Goal: Information Seeking & Learning: Learn about a topic

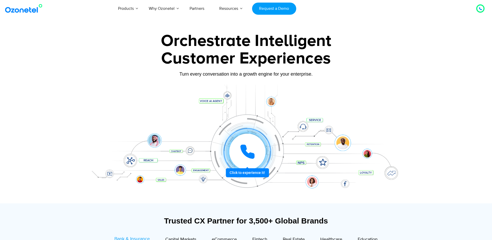
click at [251, 172] on div at bounding box center [247, 151] width 41 height 41
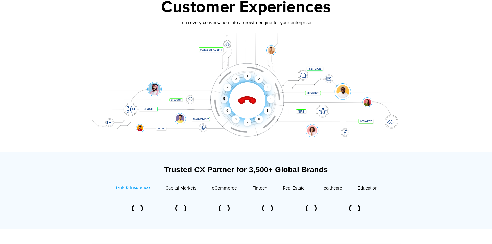
scroll to position [52, 0]
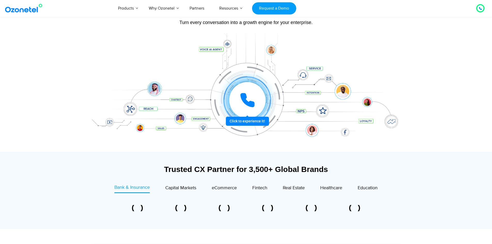
click at [251, 98] on icon at bounding box center [246, 99] width 15 height 15
click at [243, 103] on icon at bounding box center [246, 99] width 15 height 15
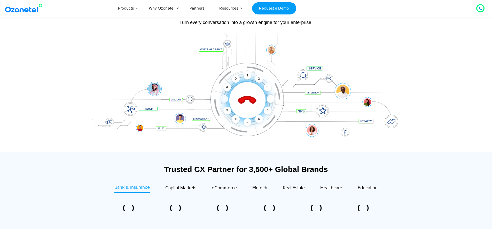
click at [223, 98] on icon at bounding box center [223, 98] width 1 height 2
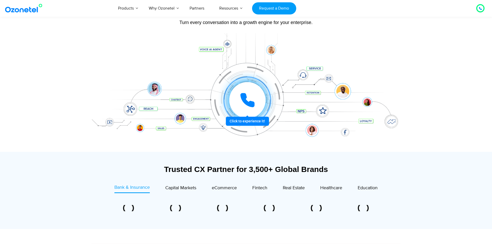
click at [250, 98] on icon at bounding box center [246, 99] width 15 height 15
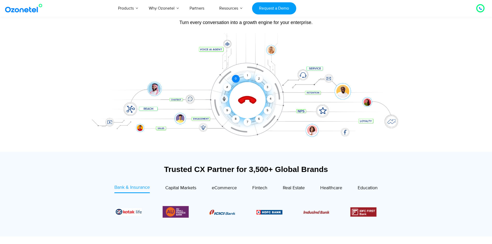
click at [235, 78] on div "0" at bounding box center [236, 79] width 8 height 8
click at [228, 109] on div "9" at bounding box center [227, 111] width 8 height 8
click at [236, 78] on div "0" at bounding box center [236, 79] width 8 height 8
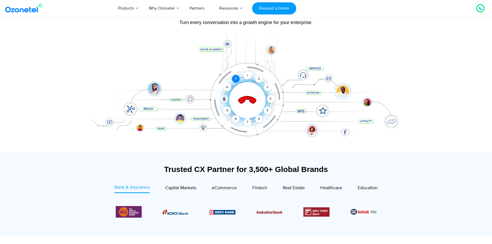
click at [236, 78] on div "0" at bounding box center [236, 79] width 8 height 8
click at [235, 118] on div "8" at bounding box center [236, 119] width 8 height 8
click at [236, 77] on div "0" at bounding box center [236, 79] width 8 height 8
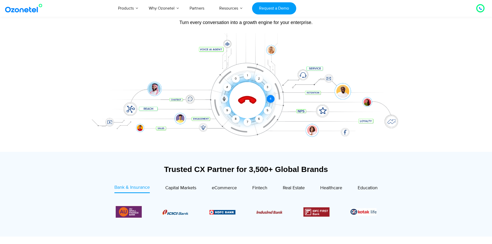
click at [271, 98] on div "4" at bounding box center [271, 99] width 8 height 8
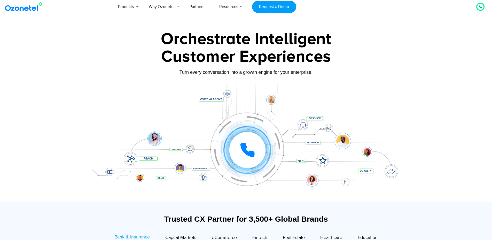
scroll to position [0, 0]
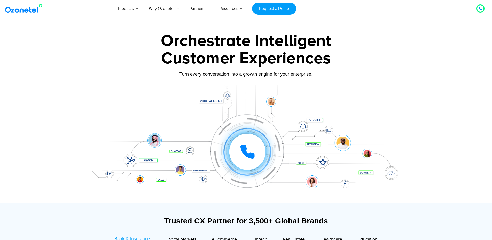
click at [227, 94] on div at bounding box center [246, 144] width 323 height 119
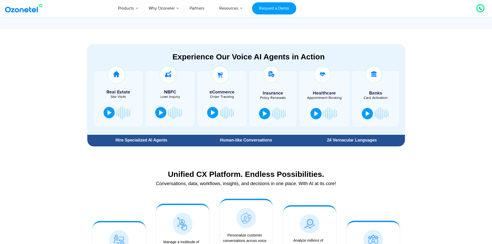
scroll to position [258, 0]
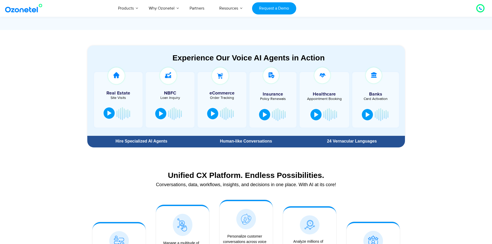
click at [110, 114] on div at bounding box center [109, 112] width 4 height 5
click at [105, 115] on button at bounding box center [108, 112] width 11 height 11
click at [160, 113] on div at bounding box center [161, 112] width 4 height 5
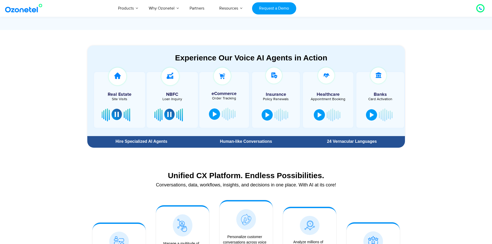
click at [117, 116] on div at bounding box center [117, 114] width 4 height 5
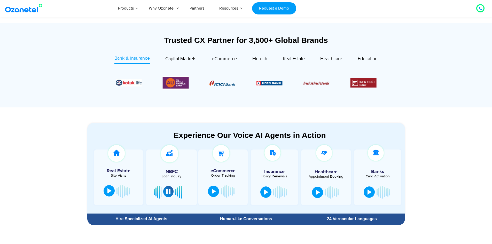
scroll to position [155, 0]
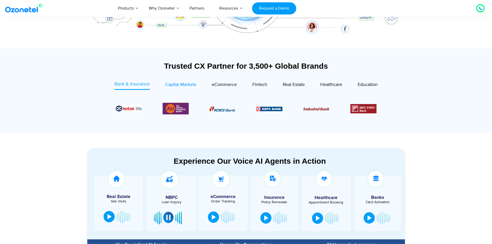
click at [183, 86] on span "Capital Markets" at bounding box center [180, 85] width 31 height 6
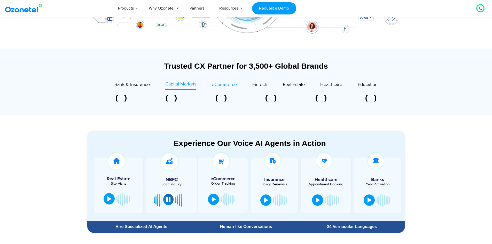
click at [216, 86] on span "eCommerce" at bounding box center [224, 85] width 25 height 6
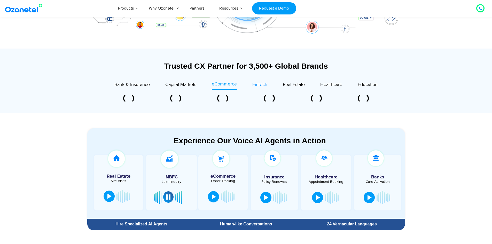
click at [257, 85] on span "Fintech" at bounding box center [259, 85] width 15 height 6
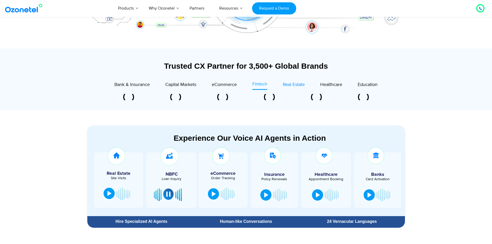
click at [294, 85] on span "Real Estate" at bounding box center [294, 85] width 22 height 6
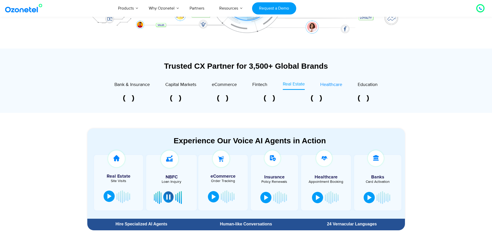
click at [331, 83] on span "Healthcare" at bounding box center [331, 85] width 22 height 6
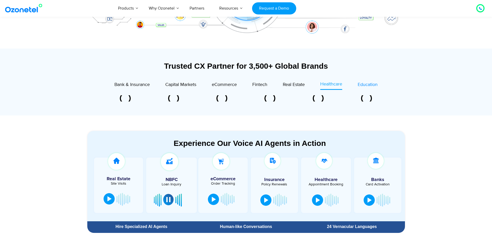
click at [366, 85] on span "Education" at bounding box center [367, 85] width 20 height 6
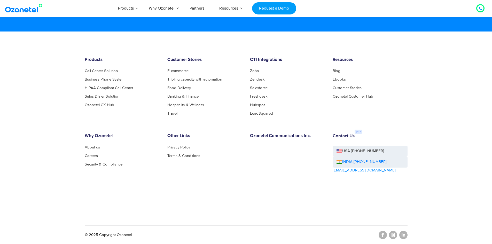
scroll to position [2775, 0]
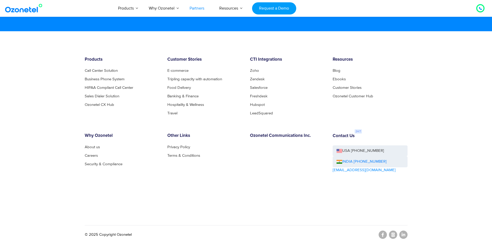
click at [194, 6] on link "Partners" at bounding box center [197, 8] width 30 height 17
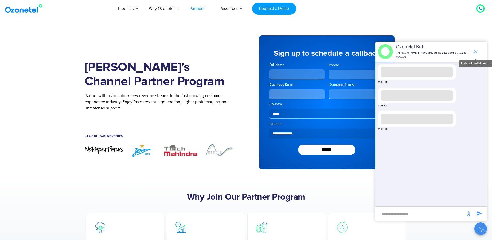
click at [473, 49] on icon "end chat or minimize" at bounding box center [475, 52] width 6 height 6
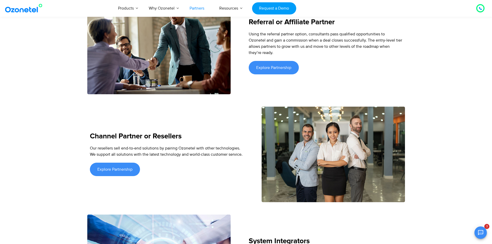
scroll to position [697, 0]
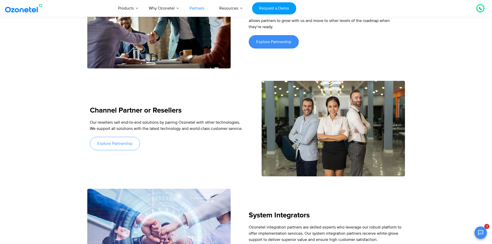
click at [132, 138] on link "Explore Partnership" at bounding box center [115, 143] width 50 height 13
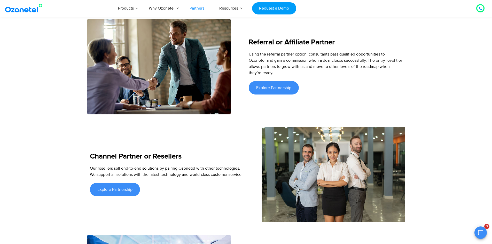
scroll to position [619, 0]
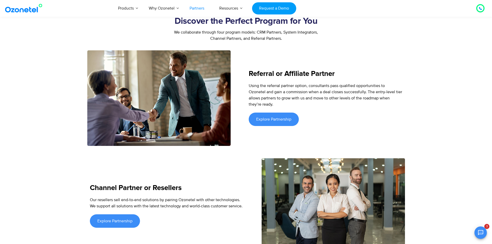
drag, startPoint x: 278, startPoint y: 110, endPoint x: 255, endPoint y: 145, distance: 42.1
click at [278, 117] on span "Explore Partnership" at bounding box center [273, 119] width 35 height 4
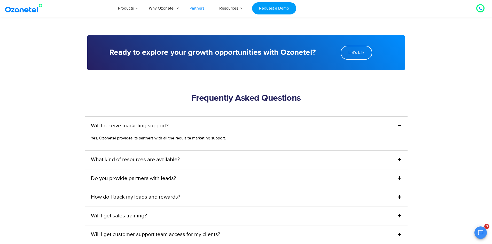
scroll to position [1187, 0]
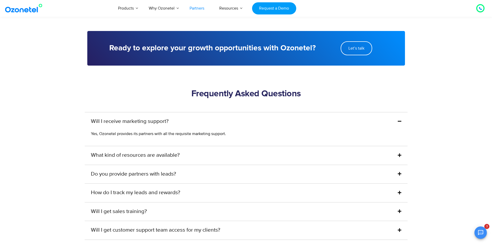
click at [165, 151] on link "What kind of resources are available?" at bounding box center [135, 155] width 89 height 8
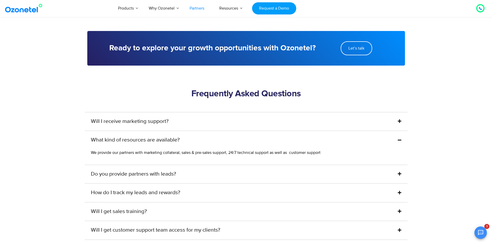
click at [153, 149] on p "We provide our partners with marketing collateral, sales & pre-sales support, 2…" at bounding box center [243, 152] width 305 height 6
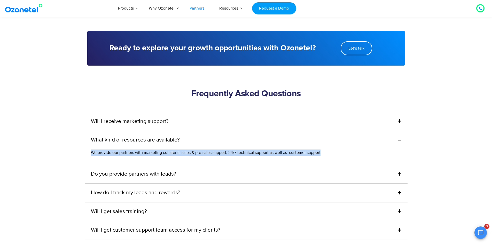
click at [153, 149] on p "We provide our partners with marketing collateral, sales & pre-sales support, 2…" at bounding box center [243, 152] width 305 height 6
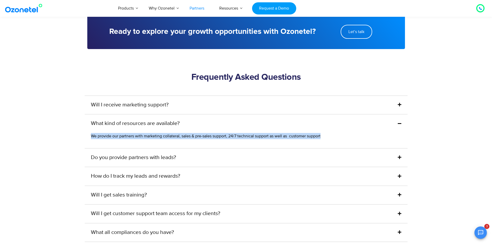
scroll to position [1213, 0]
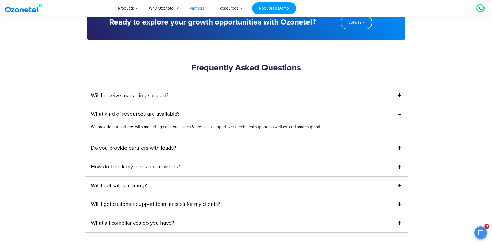
click at [155, 144] on link "Do you provide partners with leads?" at bounding box center [133, 148] width 85 height 8
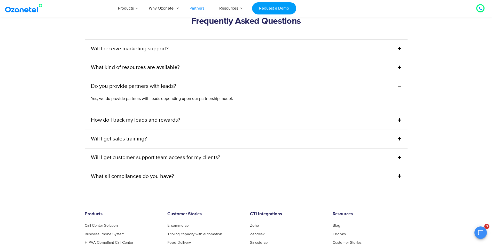
scroll to position [1264, 0]
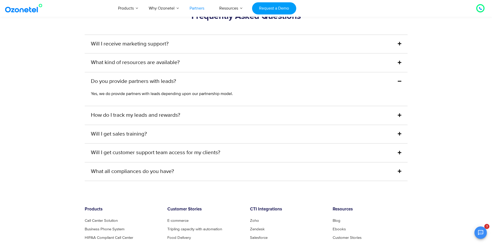
click at [149, 111] on link "How do I track my leads and rewards?" at bounding box center [135, 115] width 89 height 8
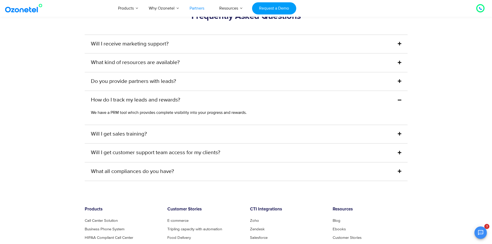
click at [141, 130] on link "Will I get sales training?" at bounding box center [119, 134] width 56 height 8
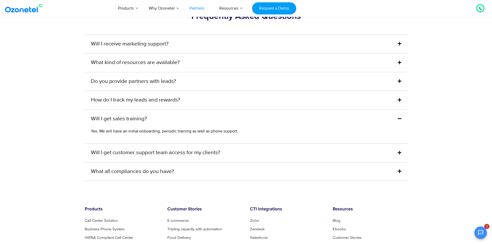
click at [162, 149] on link "Will I get customer support team access for my clients?" at bounding box center [155, 153] width 129 height 8
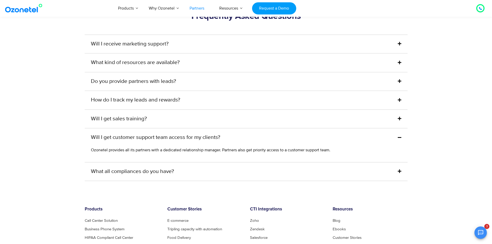
click at [160, 167] on link "What all compliances do you have?" at bounding box center [132, 171] width 83 height 8
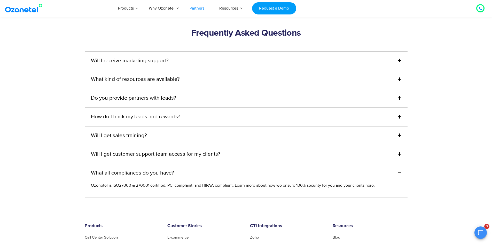
scroll to position [1239, 0]
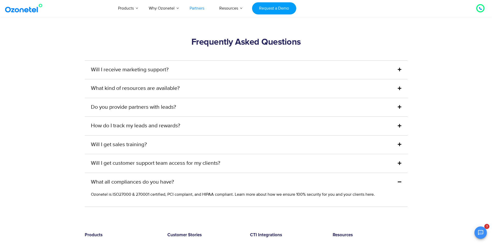
click at [141, 66] on link "Will I receive marketing support?" at bounding box center [130, 70] width 78 height 8
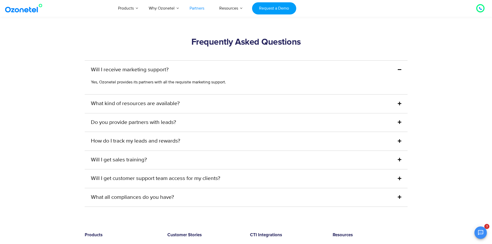
click at [141, 66] on link "Will I receive marketing support?" at bounding box center [130, 70] width 78 height 8
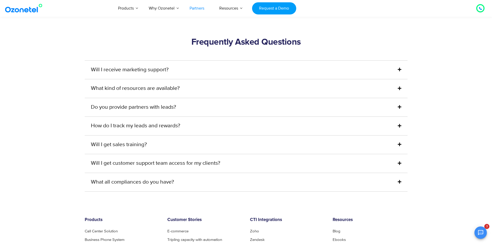
click at [139, 84] on link "What kind of resources are available?" at bounding box center [135, 88] width 89 height 8
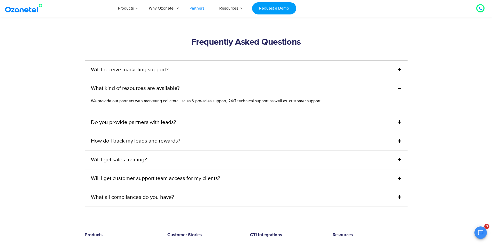
click at [139, 84] on link "What kind of resources are available?" at bounding box center [135, 88] width 89 height 8
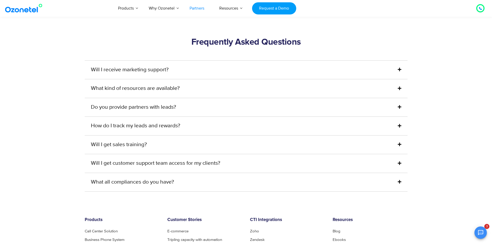
click at [138, 103] on link "Do you provide partners with leads?" at bounding box center [133, 107] width 85 height 8
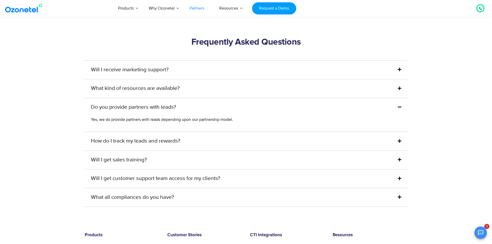
click at [138, 103] on link "Do you provide partners with leads?" at bounding box center [133, 107] width 85 height 8
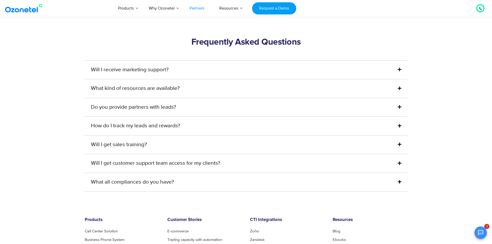
click at [143, 122] on link "How do I track my leads and rewards?" at bounding box center [135, 126] width 89 height 8
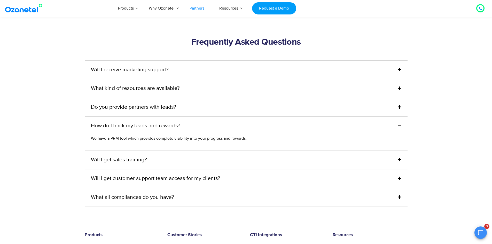
click at [143, 122] on link "How do I track my leads and rewards?" at bounding box center [135, 126] width 89 height 8
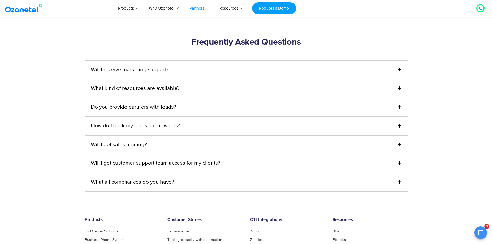
click at [134, 141] on link "Will I get sales training?" at bounding box center [119, 145] width 56 height 8
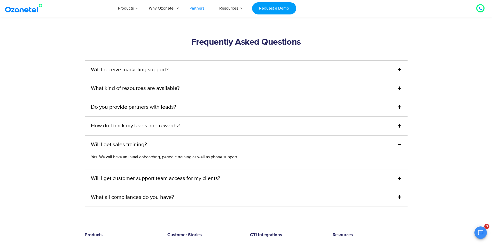
click at [134, 141] on link "Will I get sales training?" at bounding box center [119, 145] width 56 height 8
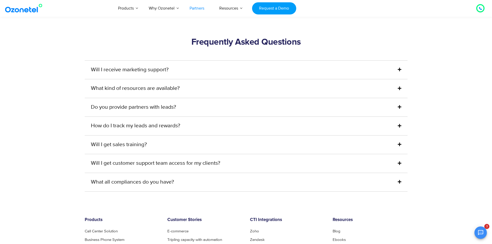
click at [134, 141] on link "Will I get sales training?" at bounding box center [119, 145] width 56 height 8
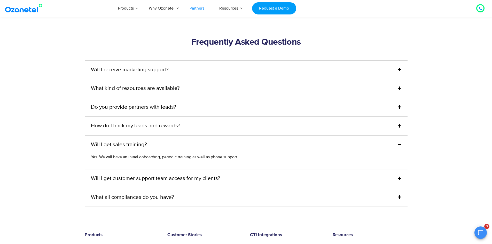
click at [134, 141] on link "Will I get sales training?" at bounding box center [119, 145] width 56 height 8
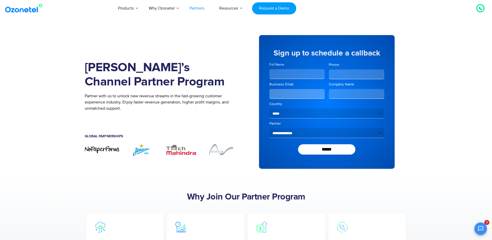
scroll to position [0, 0]
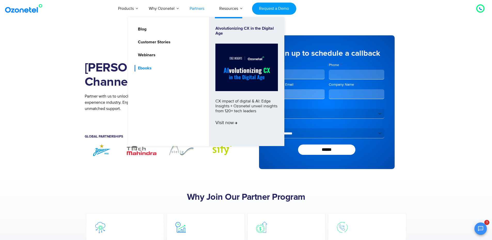
click at [147, 67] on link "Ebooks" at bounding box center [143, 68] width 18 height 6
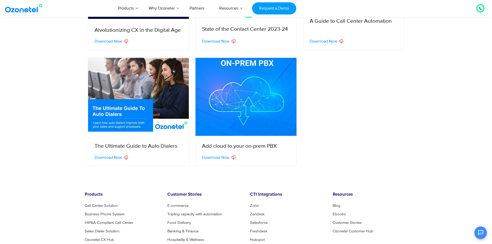
scroll to position [206, 0]
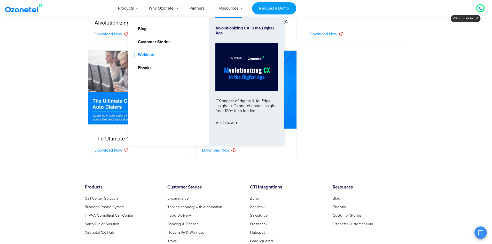
click at [150, 52] on link "Webinars" at bounding box center [145, 55] width 22 height 6
